Goal: Transaction & Acquisition: Purchase product/service

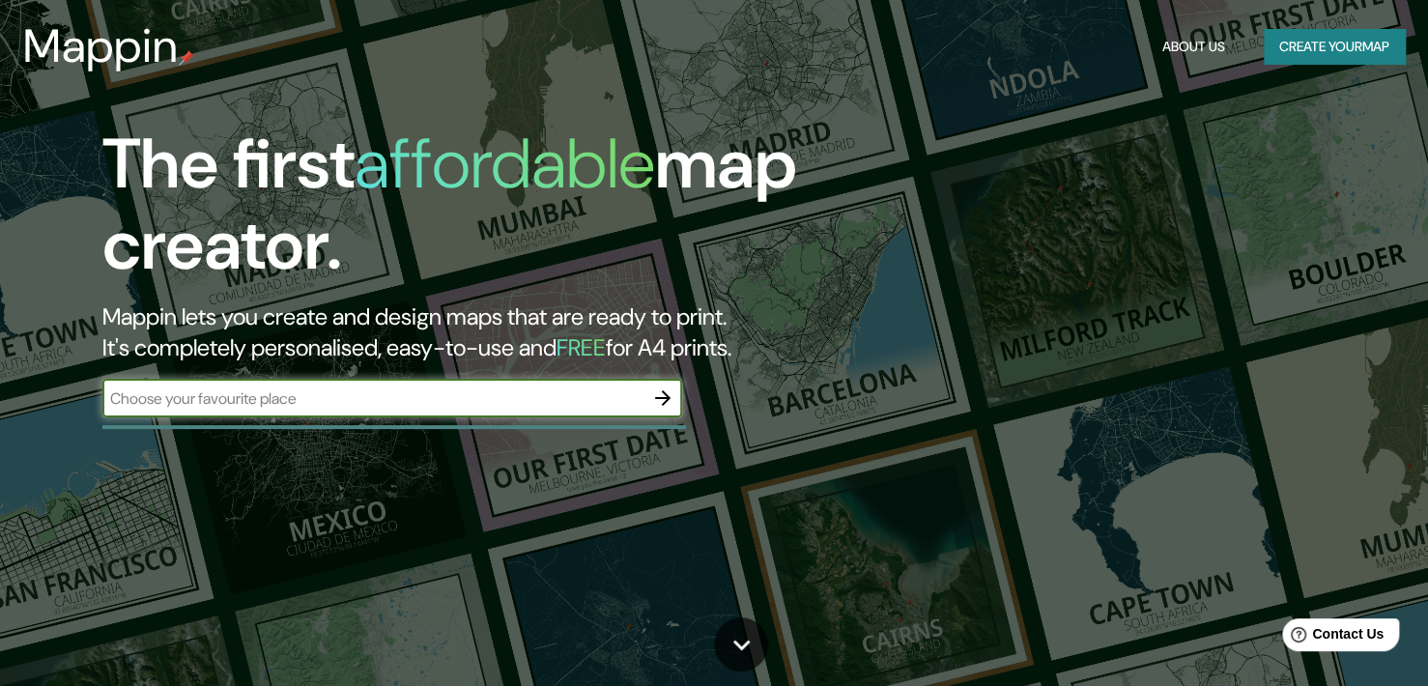
click at [290, 406] on input "text" at bounding box center [372, 398] width 541 height 22
type input "mall tobalaba"
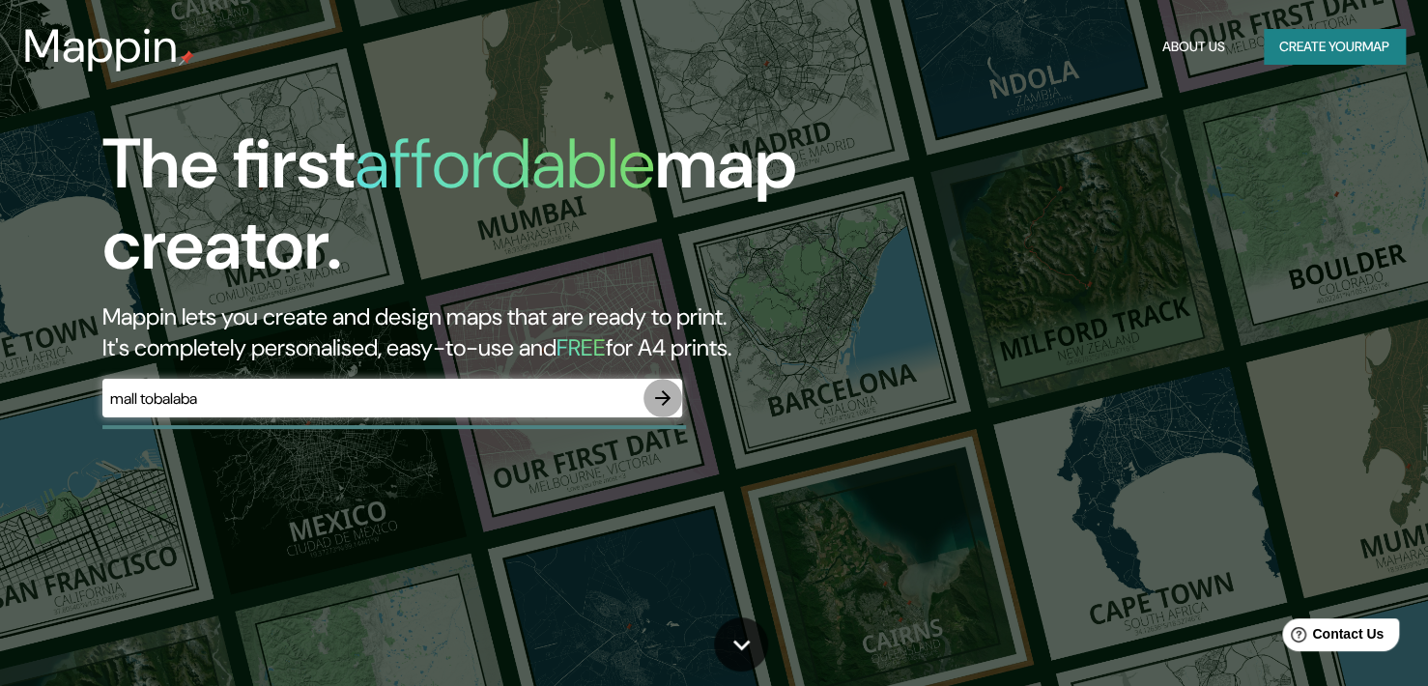
click at [676, 399] on button "button" at bounding box center [662, 398] width 39 height 39
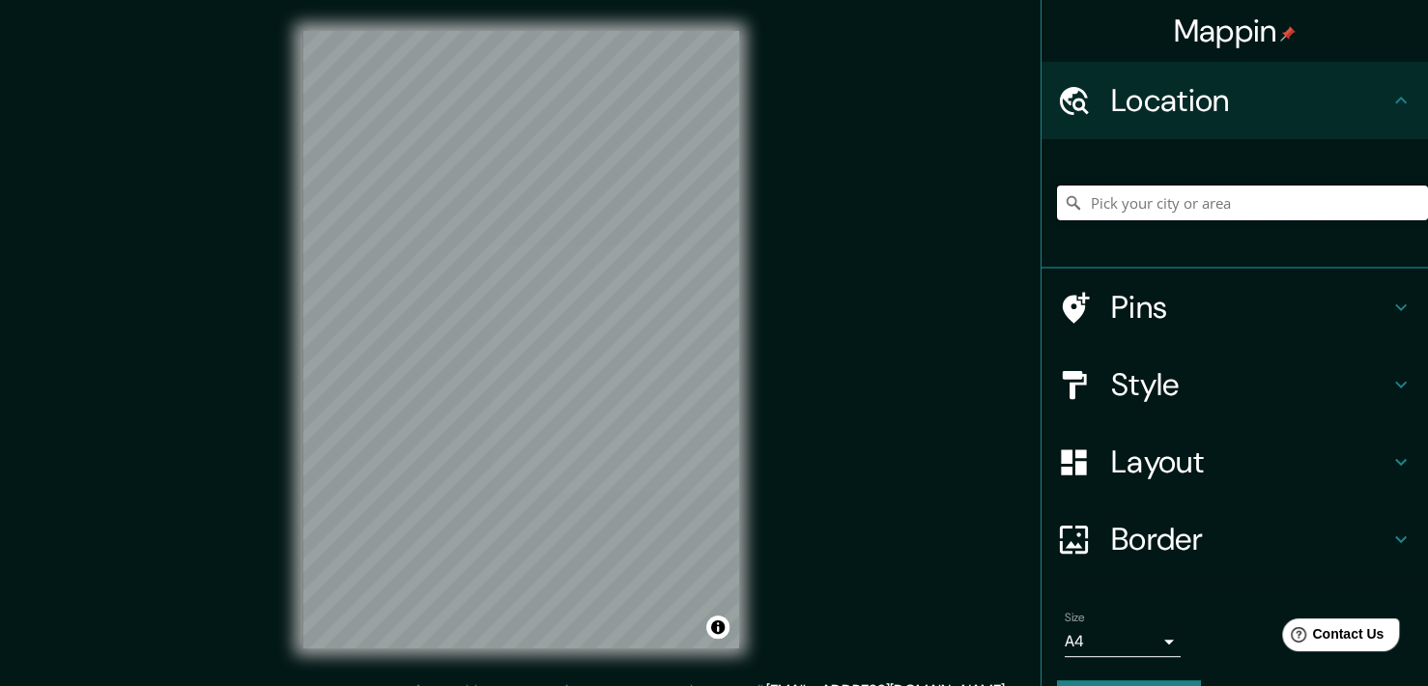
click at [1159, 195] on input "Pick your city or area" at bounding box center [1242, 202] width 371 height 35
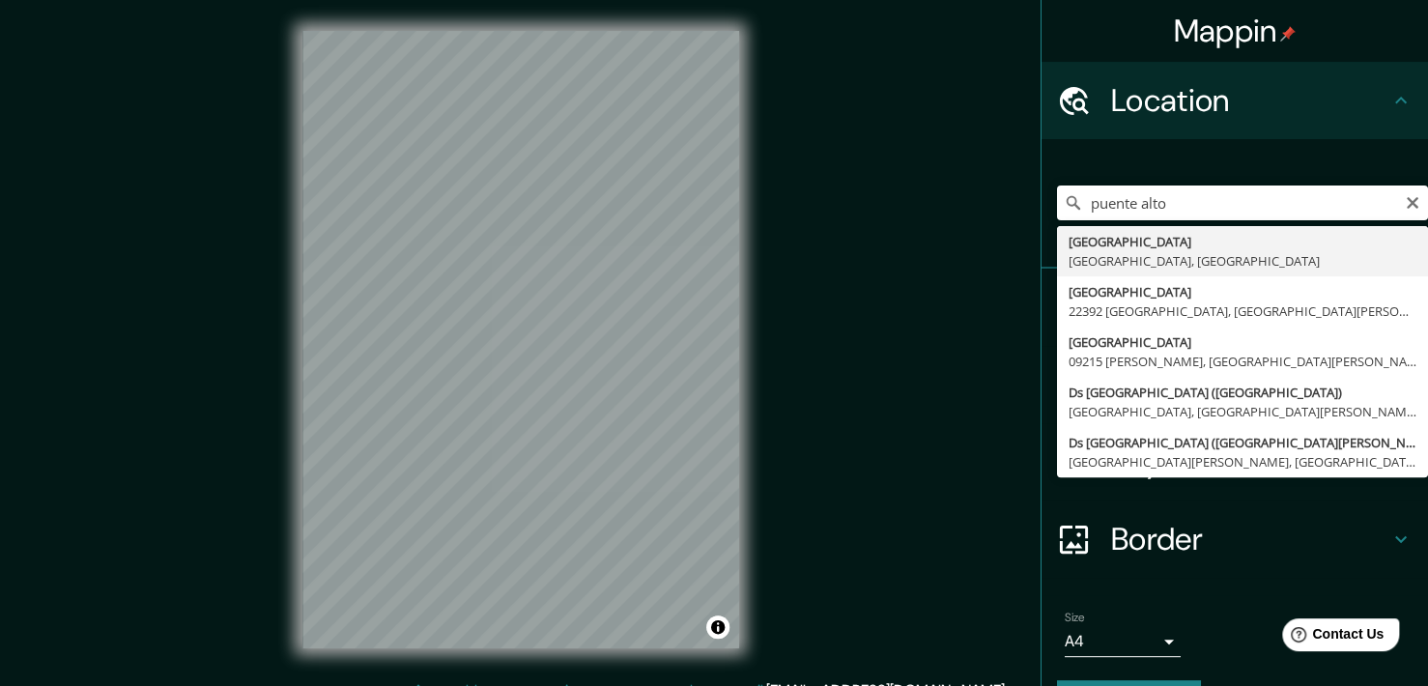
type input "[GEOGRAPHIC_DATA], [GEOGRAPHIC_DATA], [GEOGRAPHIC_DATA]"
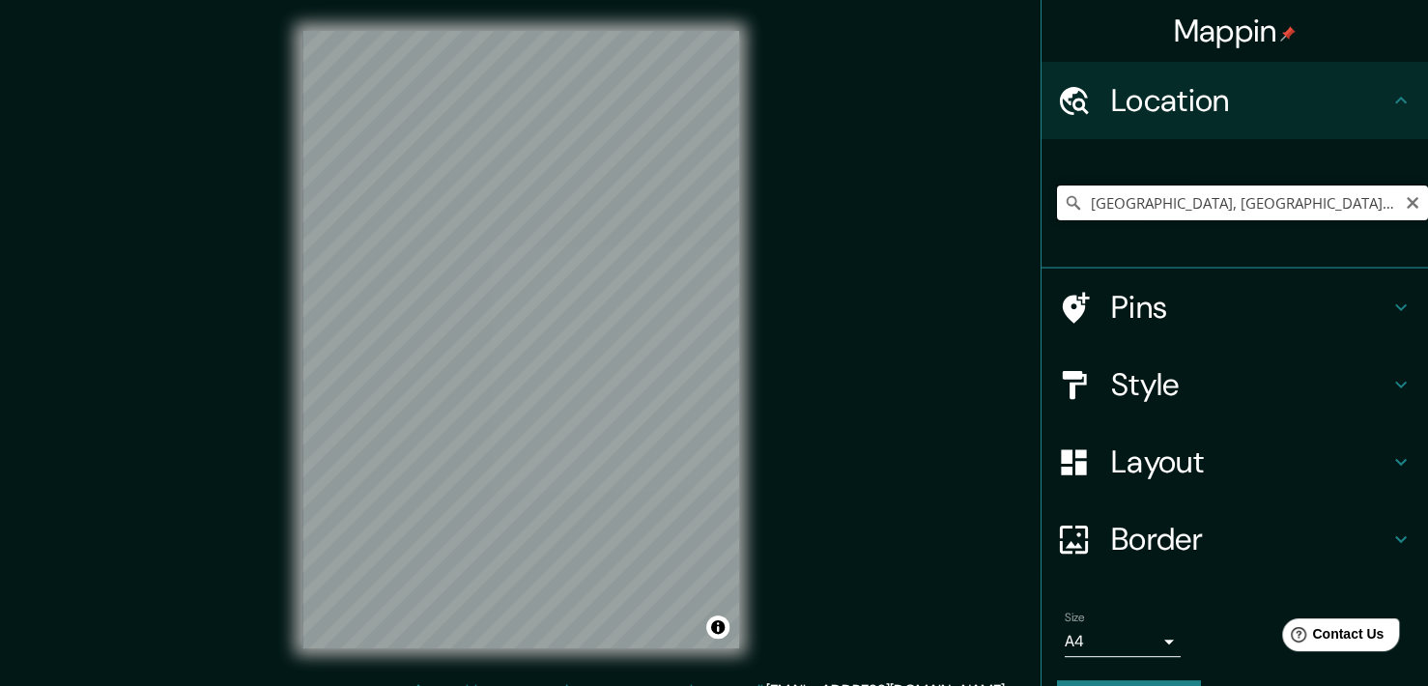
click at [1263, 217] on input "[GEOGRAPHIC_DATA], [GEOGRAPHIC_DATA], [GEOGRAPHIC_DATA]" at bounding box center [1242, 202] width 371 height 35
click at [1159, 377] on h4 "Style" at bounding box center [1250, 384] width 278 height 39
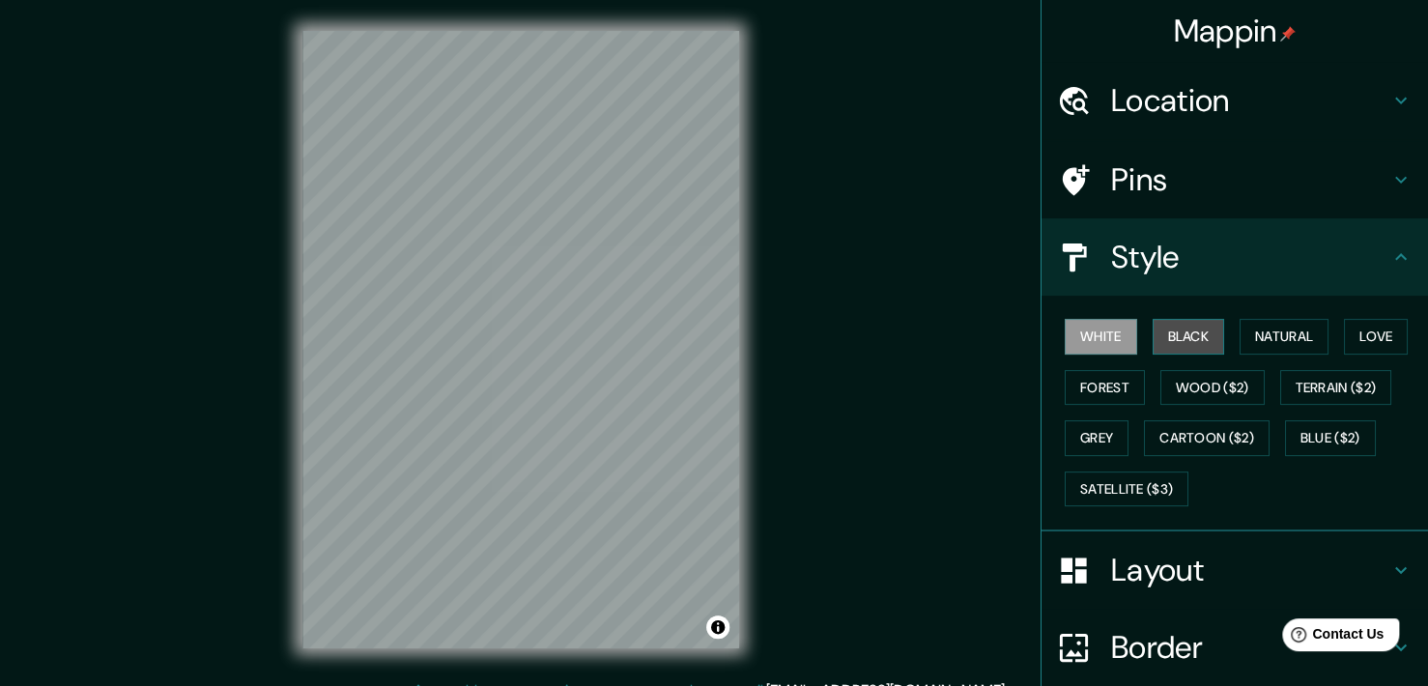
click at [1161, 337] on button "Black" at bounding box center [1189, 337] width 72 height 36
click at [1275, 338] on button "Natural" at bounding box center [1284, 337] width 89 height 36
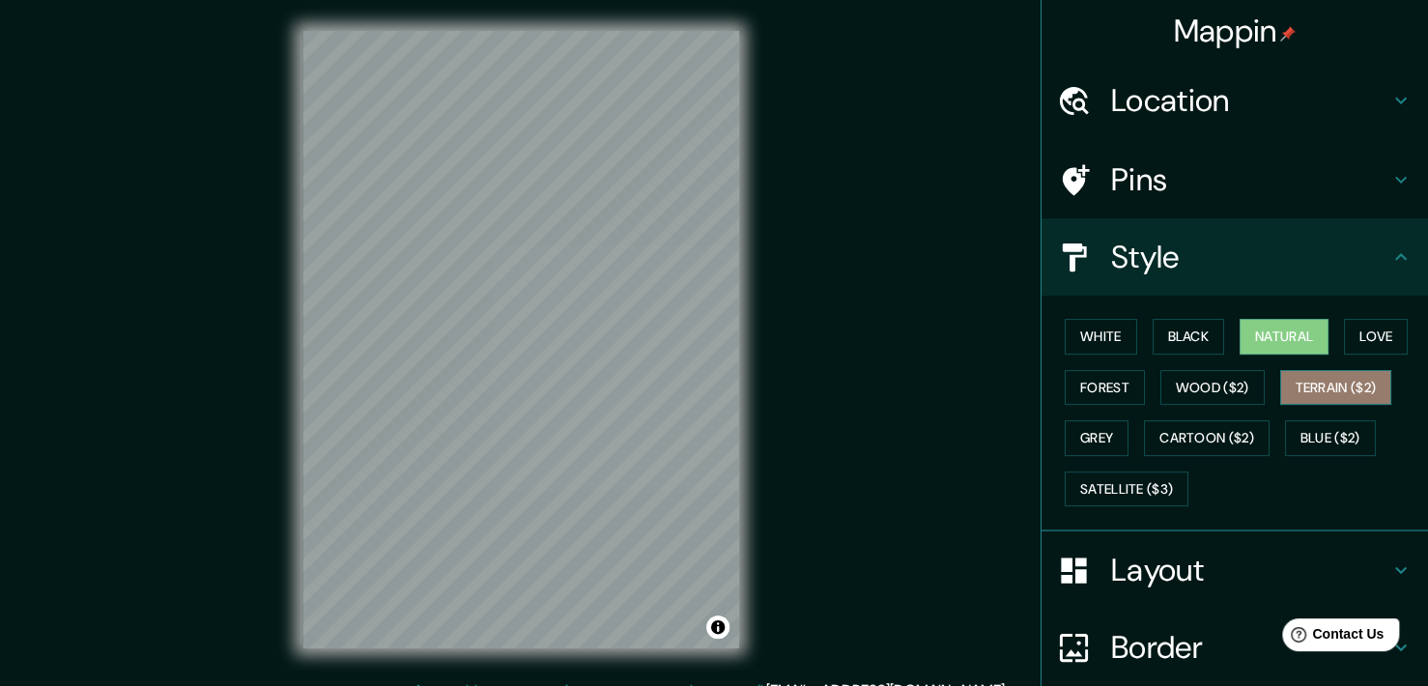
click at [1289, 389] on button "Terrain ($2)" at bounding box center [1336, 388] width 112 height 36
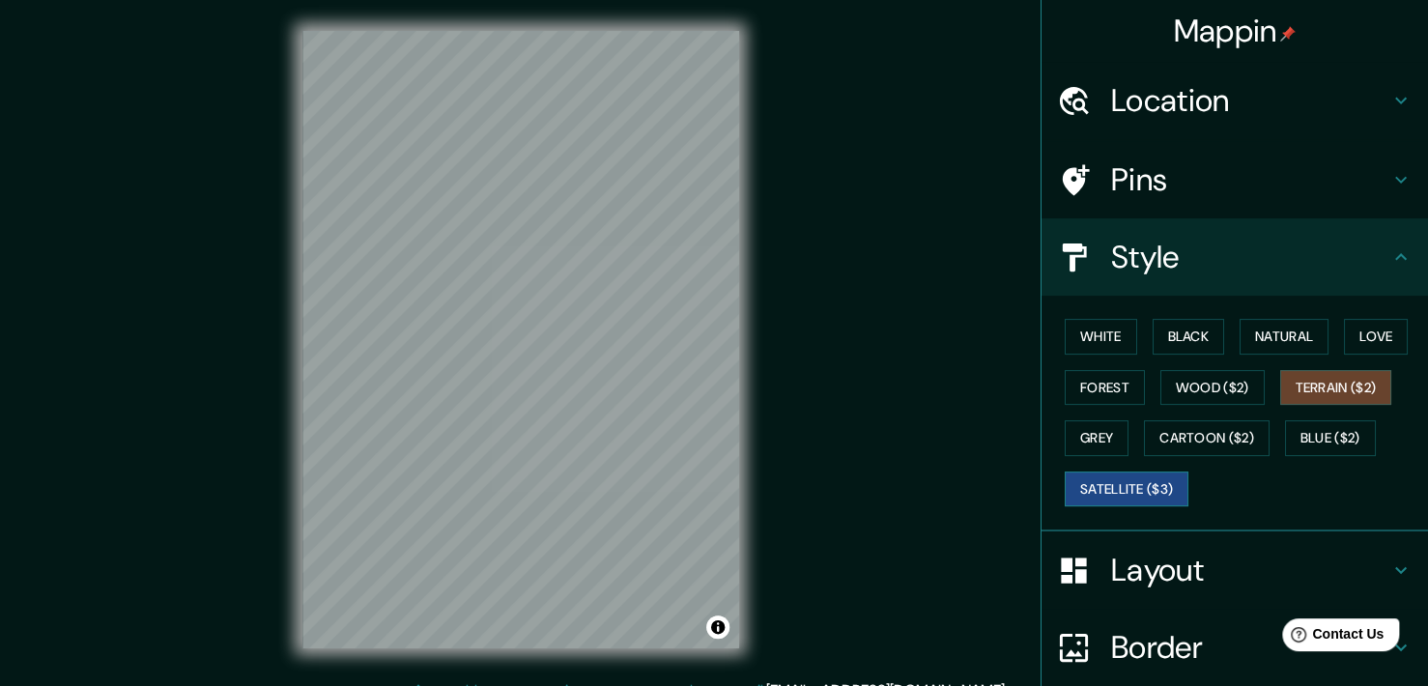
click at [1109, 488] on button "Satellite ($3)" at bounding box center [1127, 489] width 124 height 36
click at [1080, 340] on button "White" at bounding box center [1101, 337] width 72 height 36
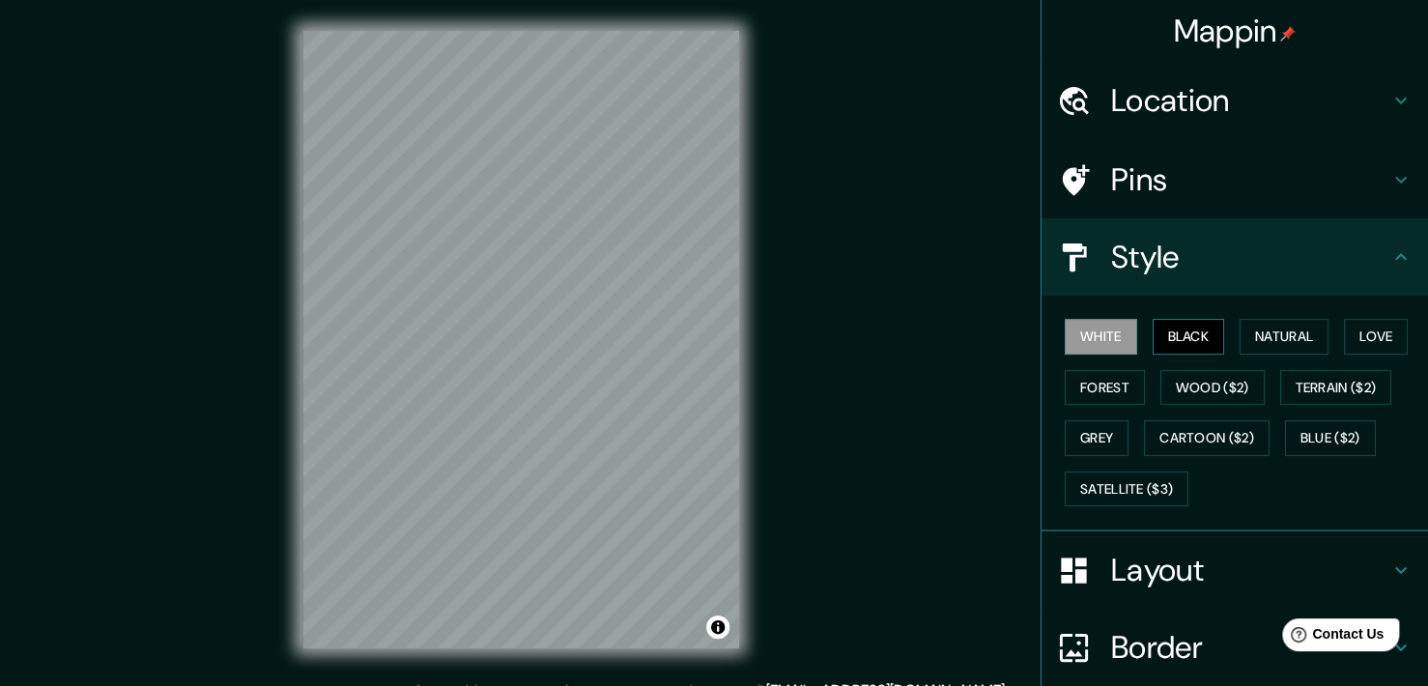
click at [1153, 337] on button "Black" at bounding box center [1189, 337] width 72 height 36
click at [1344, 337] on button "Love" at bounding box center [1376, 337] width 64 height 36
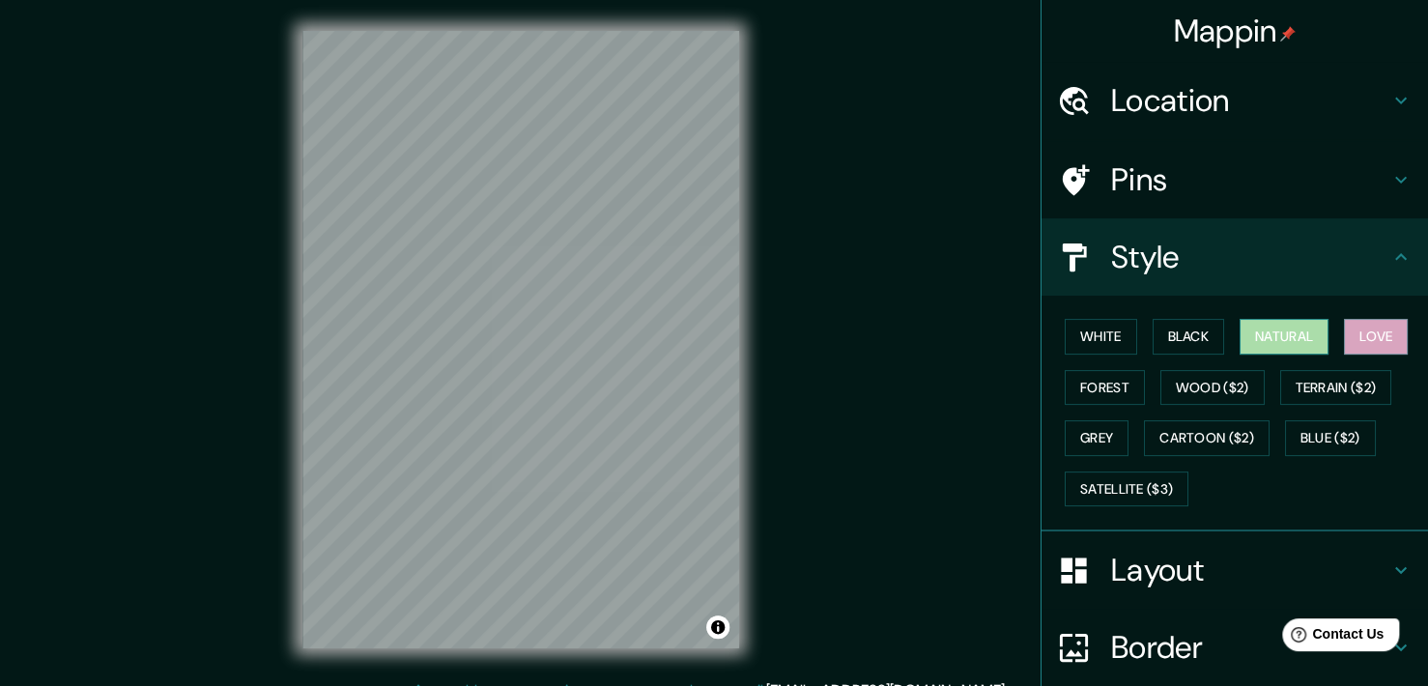
click at [1251, 332] on button "Natural" at bounding box center [1284, 337] width 89 height 36
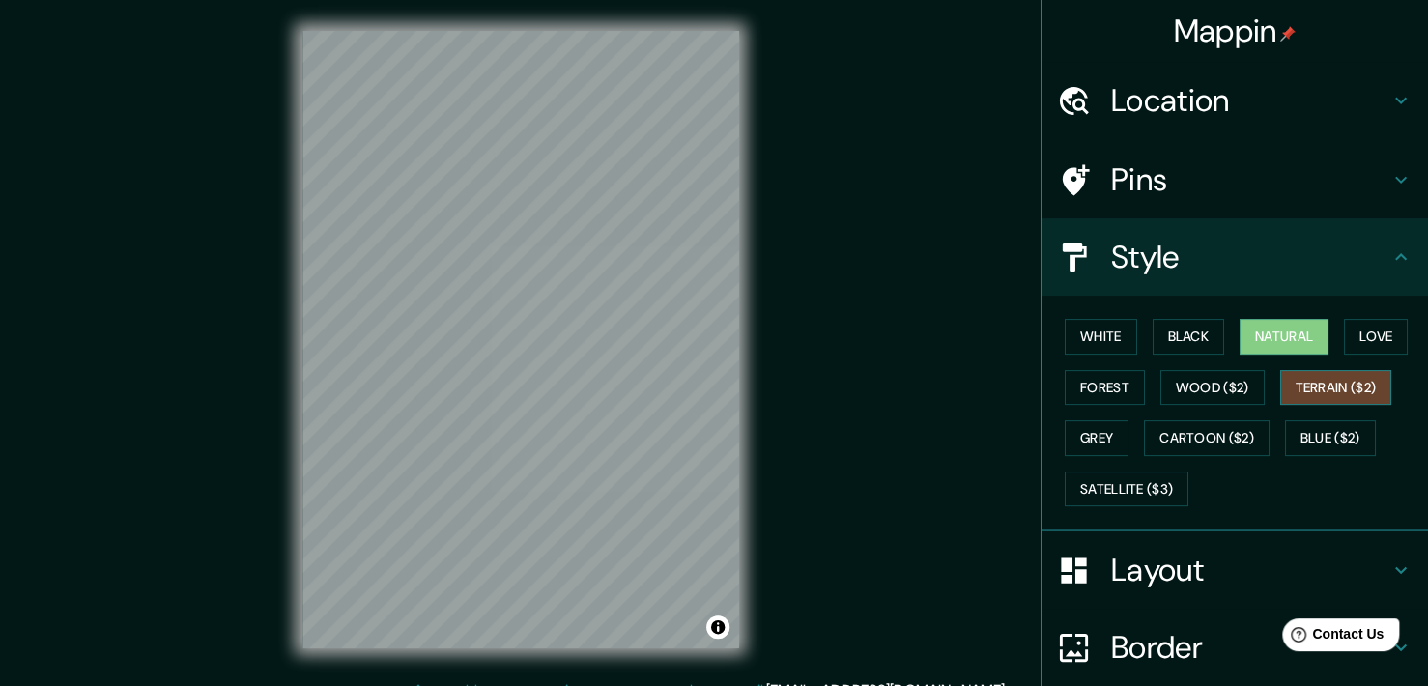
click at [1280, 377] on button "Terrain ($2)" at bounding box center [1336, 388] width 112 height 36
click at [1199, 385] on button "Wood ($2)" at bounding box center [1212, 388] width 104 height 36
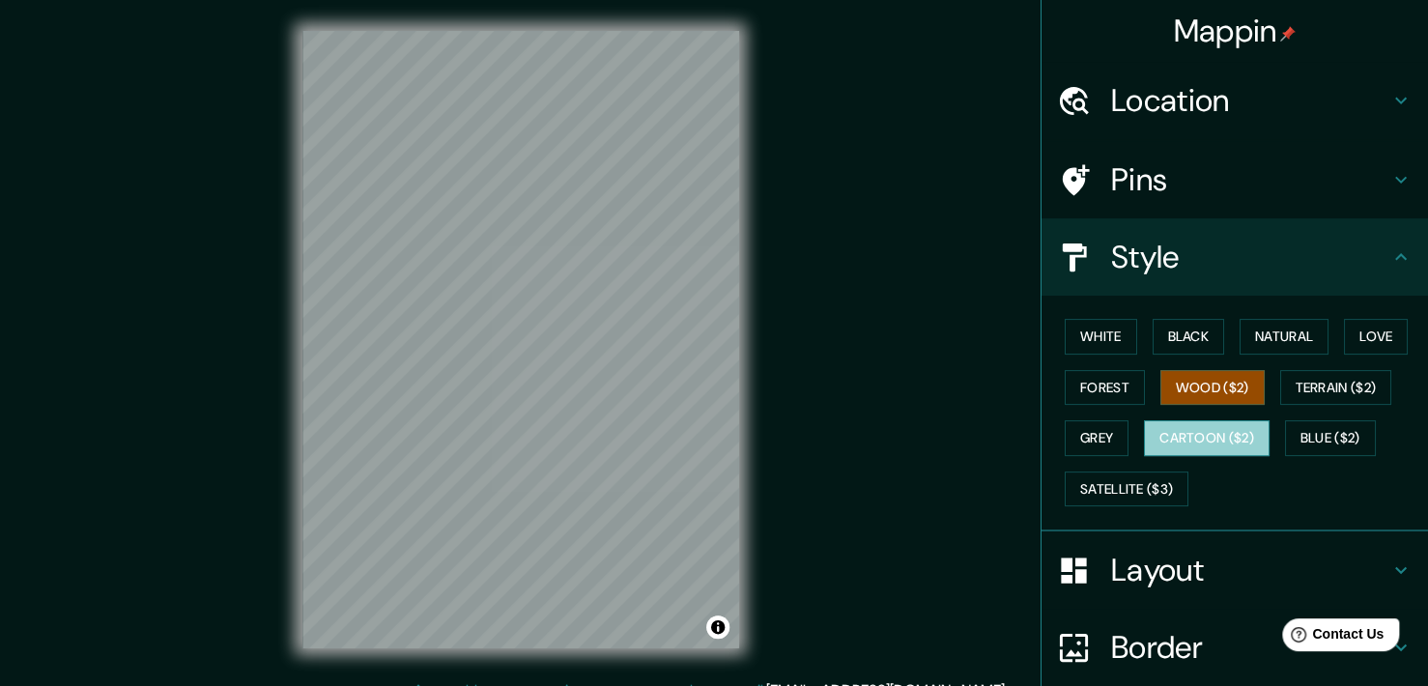
click at [1163, 442] on button "Cartoon ($2)" at bounding box center [1207, 438] width 126 height 36
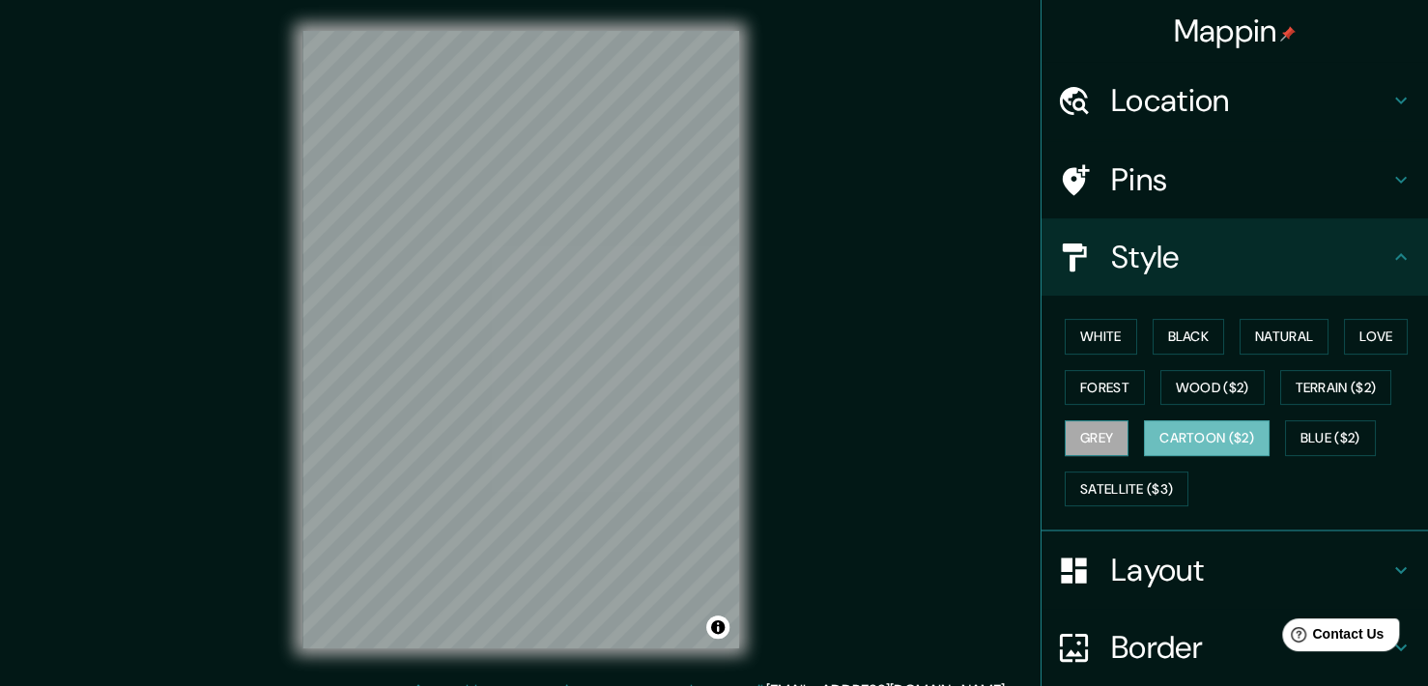
click at [1077, 434] on button "Grey" at bounding box center [1097, 438] width 64 height 36
click at [1078, 383] on button "Forest" at bounding box center [1105, 388] width 80 height 36
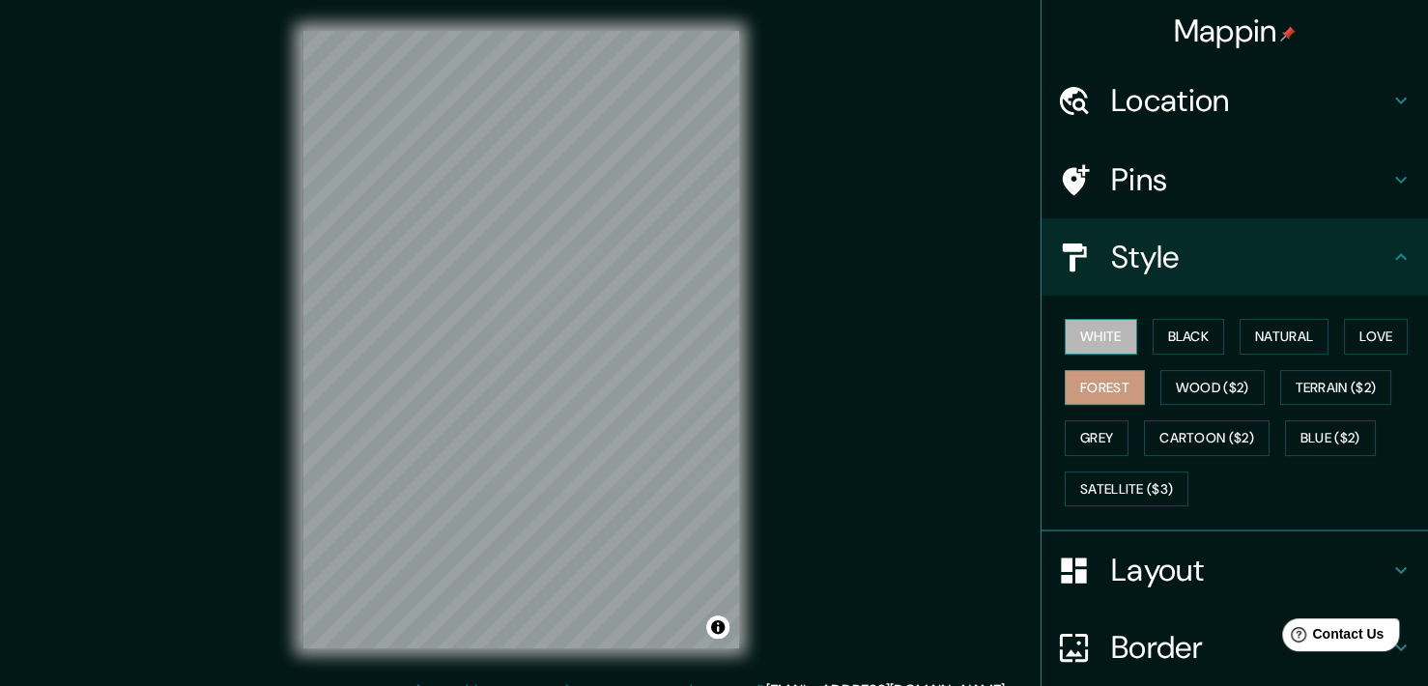
click at [1107, 329] on button "White" at bounding box center [1101, 337] width 72 height 36
